Goal: Task Accomplishment & Management: Manage account settings

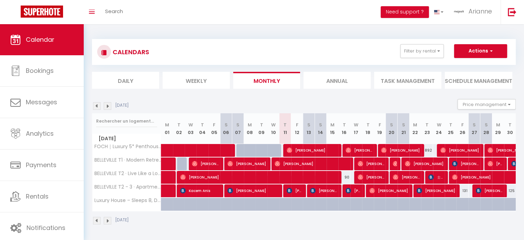
click at [110, 103] on img at bounding box center [108, 106] width 8 height 8
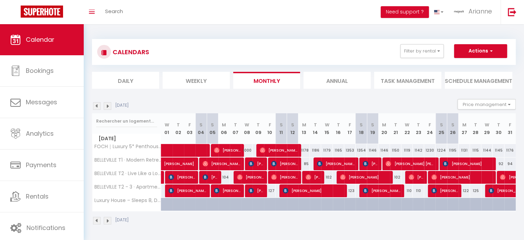
click at [98, 105] on img at bounding box center [97, 106] width 8 height 8
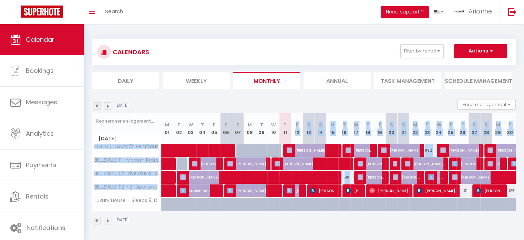
drag, startPoint x: 296, startPoint y: 114, endPoint x: 303, endPoint y: 193, distance: 79.3
click at [304, 196] on div "[DATE] M 01 T 02 W 03 T 04 F 05 S 06 S 07 M 08 T 09 W 10 T 11 F 12 S 13 S 14 M …" at bounding box center [304, 162] width 424 height 98
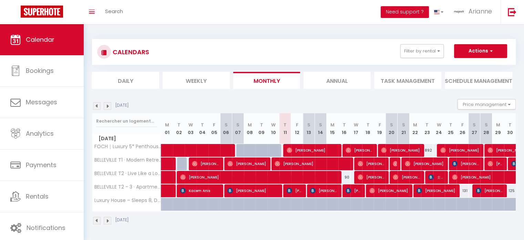
drag, startPoint x: 311, startPoint y: 219, endPoint x: 311, endPoint y: 213, distance: 6.2
click at [311, 219] on div "[DATE]" at bounding box center [304, 221] width 424 height 20
click at [300, 191] on span "[PERSON_NAME]" at bounding box center [295, 190] width 16 height 13
select select "OK"
select select "KO"
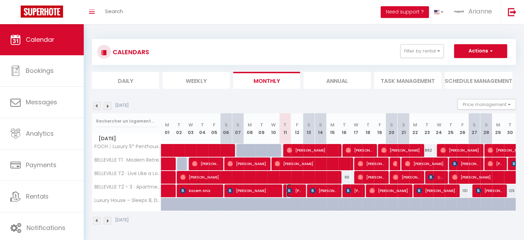
select select "0"
select select "1"
select select
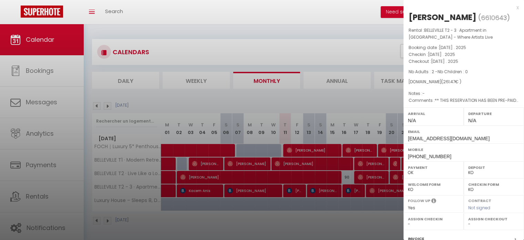
drag, startPoint x: 330, startPoint y: 219, endPoint x: 315, endPoint y: 205, distance: 20.2
click at [330, 219] on div at bounding box center [262, 120] width 524 height 240
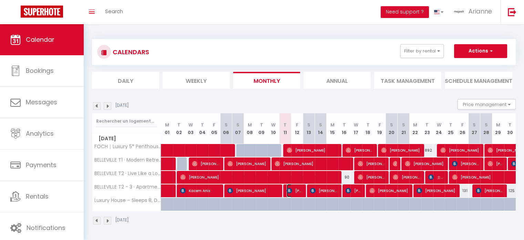
click at [298, 188] on span "[PERSON_NAME]" at bounding box center [295, 190] width 16 height 13
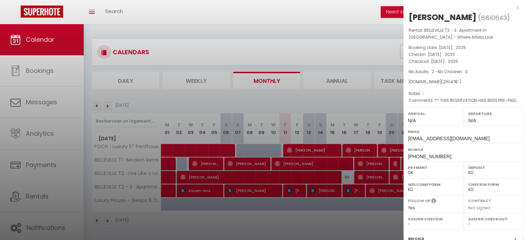
click at [321, 219] on div at bounding box center [262, 120] width 524 height 240
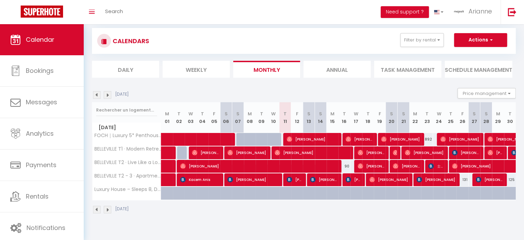
scroll to position [24, 0]
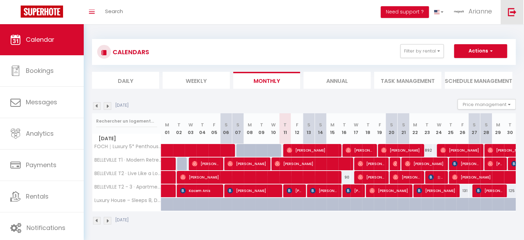
click at [510, 12] on img at bounding box center [512, 12] width 9 height 9
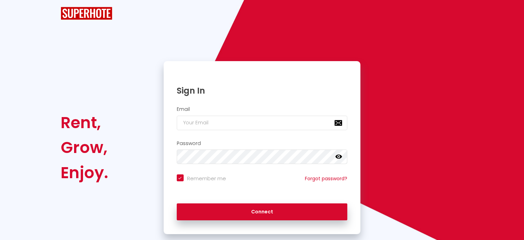
checkbox input "true"
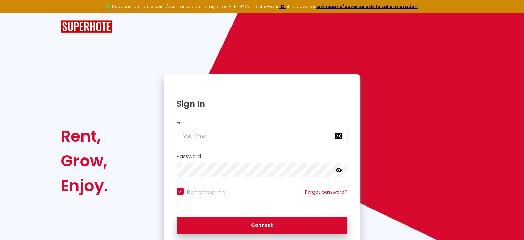
type input "[EMAIL_ADDRESS][MEDICAL_DATA][DOMAIN_NAME]"
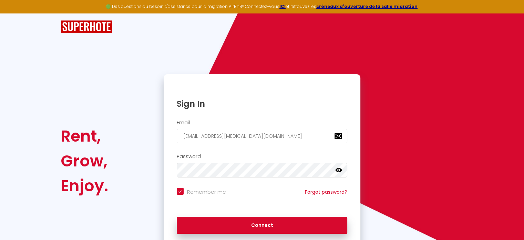
checkbox input "true"
click at [194, 104] on h1 "Sign In" at bounding box center [262, 103] width 171 height 11
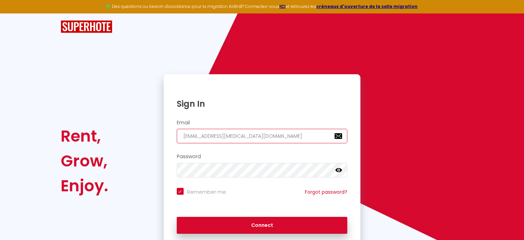
drag, startPoint x: 254, startPoint y: 140, endPoint x: 259, endPoint y: 136, distance: 6.1
click at [254, 140] on input "[EMAIL_ADDRESS][MEDICAL_DATA][DOMAIN_NAME]" at bounding box center [262, 136] width 171 height 14
drag, startPoint x: 262, startPoint y: 133, endPoint x: 108, endPoint y: 98, distance: 158.6
click at [161, 135] on div "Sign In Email [EMAIL_ADDRESS][MEDICAL_DATA][DOMAIN_NAME] Password false Remembe…" at bounding box center [262, 160] width 206 height 173
checkbox input "true"
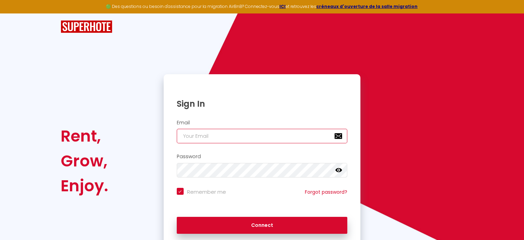
paste input "sjimmo@nikita-nettoyage.fr"
type input "sjimmo@nikita-nettoyage.fr"
checkbox input "true"
type input "sjimmo@nikita-nettoyage.fr"
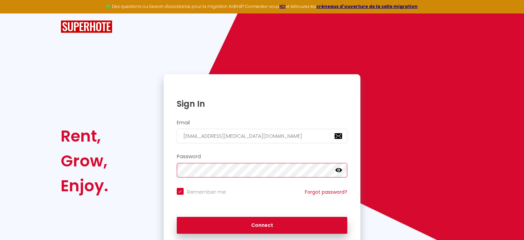
click at [163, 171] on div "Sign In Email sjimmo@nikita-nettoyage.fr Password false Remember me Forgot pass…" at bounding box center [262, 160] width 206 height 173
click at [187, 205] on div "Remember me Forgot password?" at bounding box center [262, 197] width 197 height 26
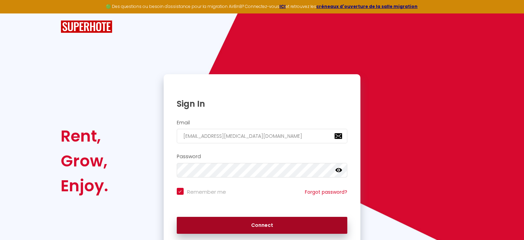
click at [209, 224] on button "Connect" at bounding box center [262, 225] width 171 height 17
checkbox input "true"
